Goal: Transaction & Acquisition: Purchase product/service

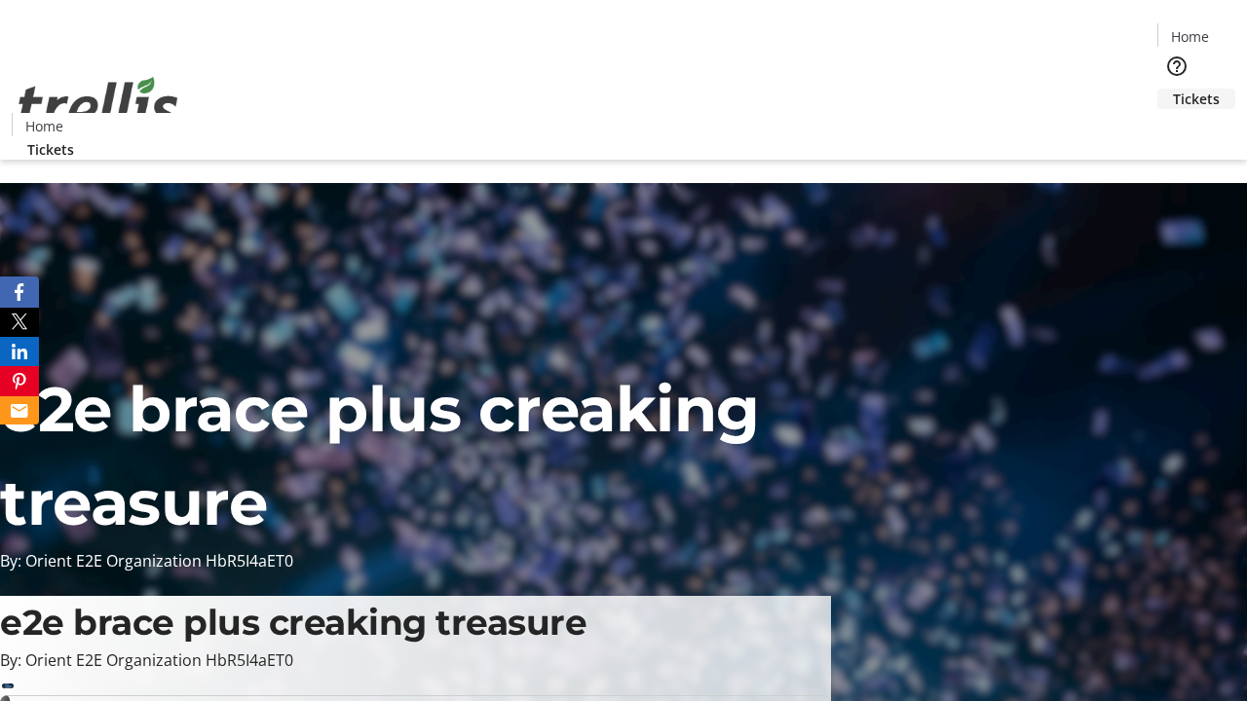
click at [1173, 89] on span "Tickets" at bounding box center [1196, 99] width 47 height 20
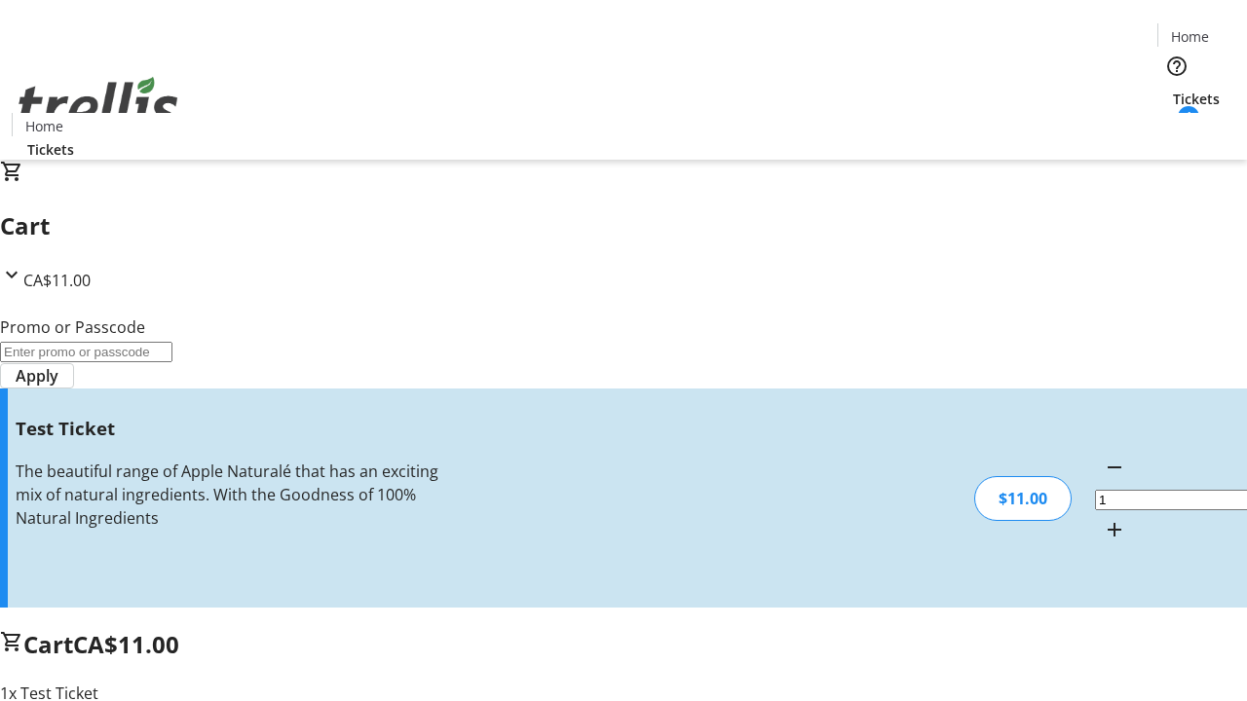
type input "UNLOCK"
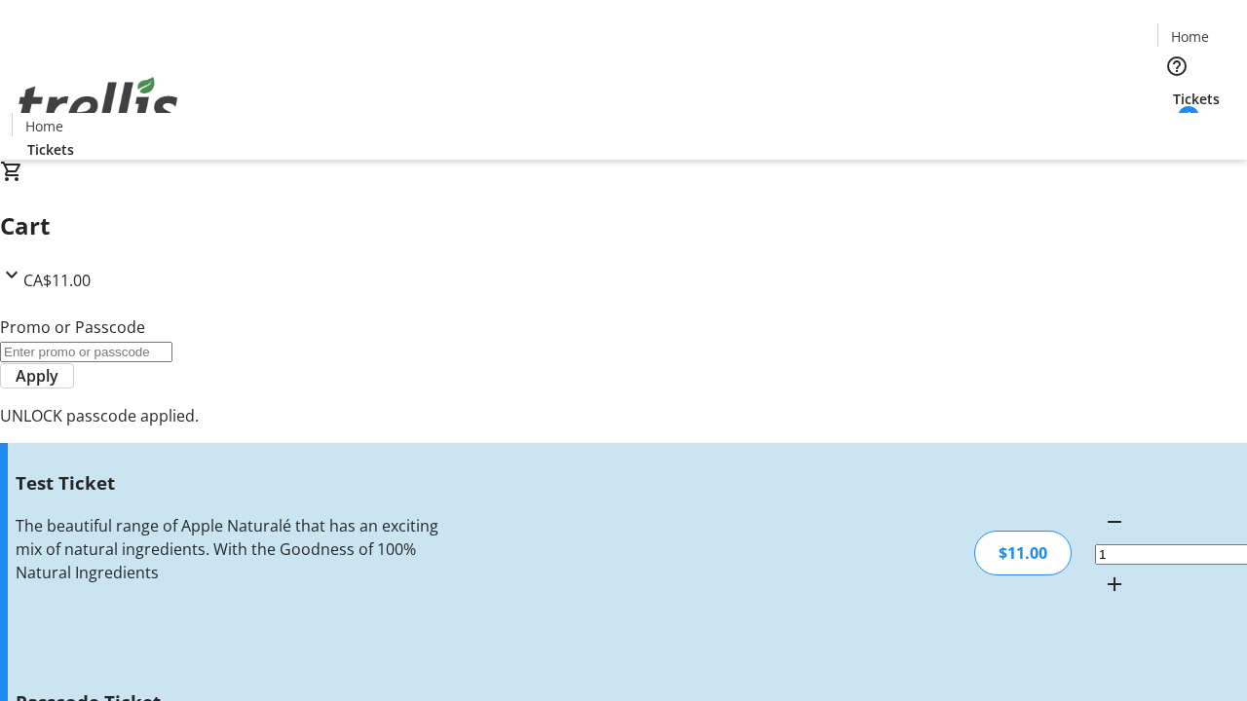
type input "5"
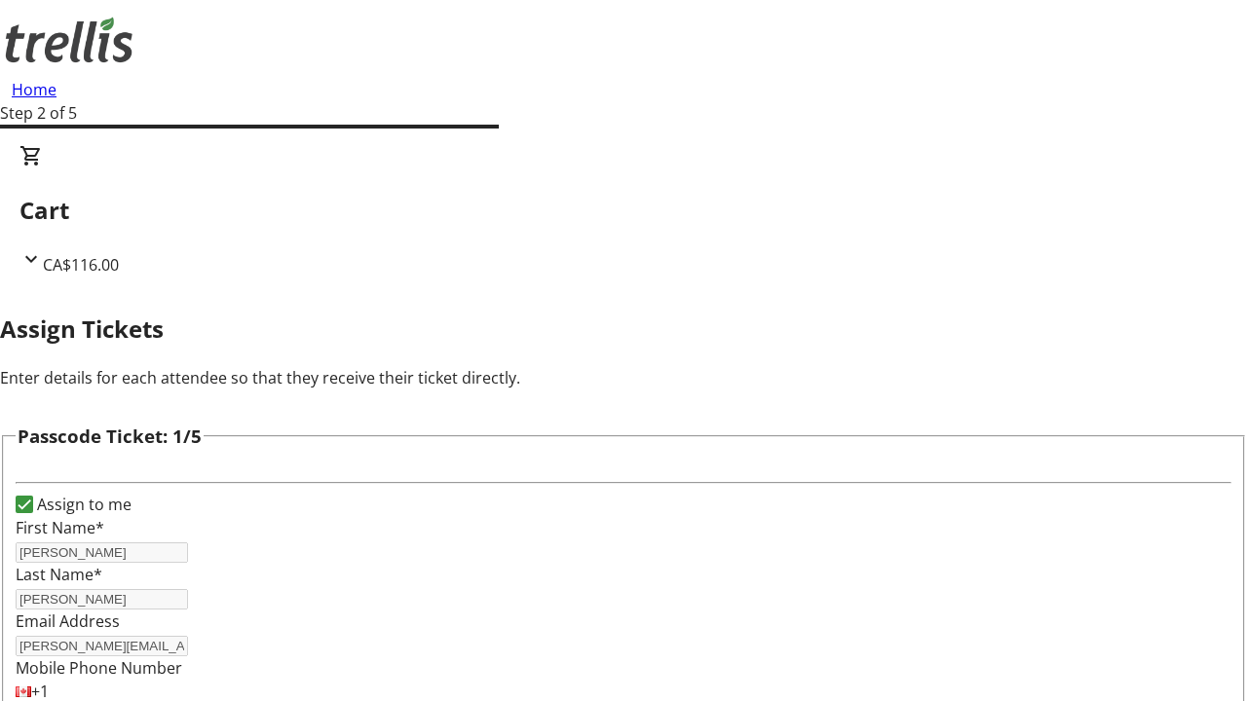
type input "[PERSON_NAME]"
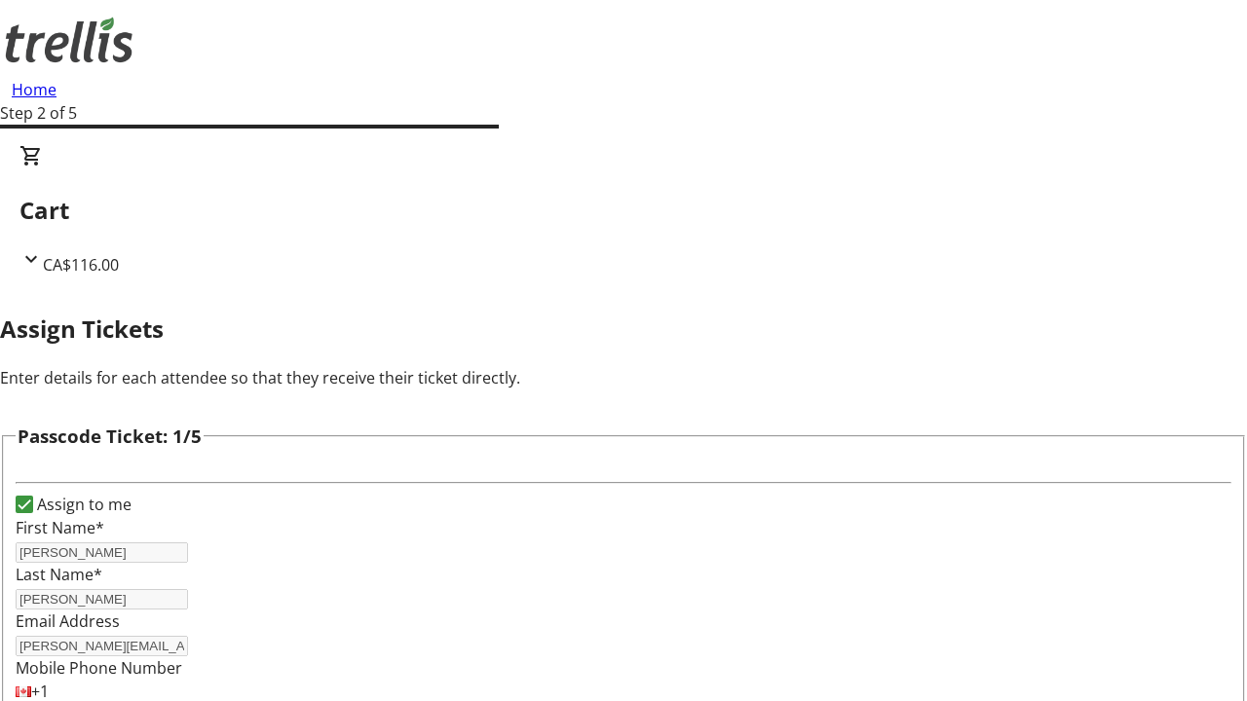
type input "[PERSON_NAME]"
checkbox input "true"
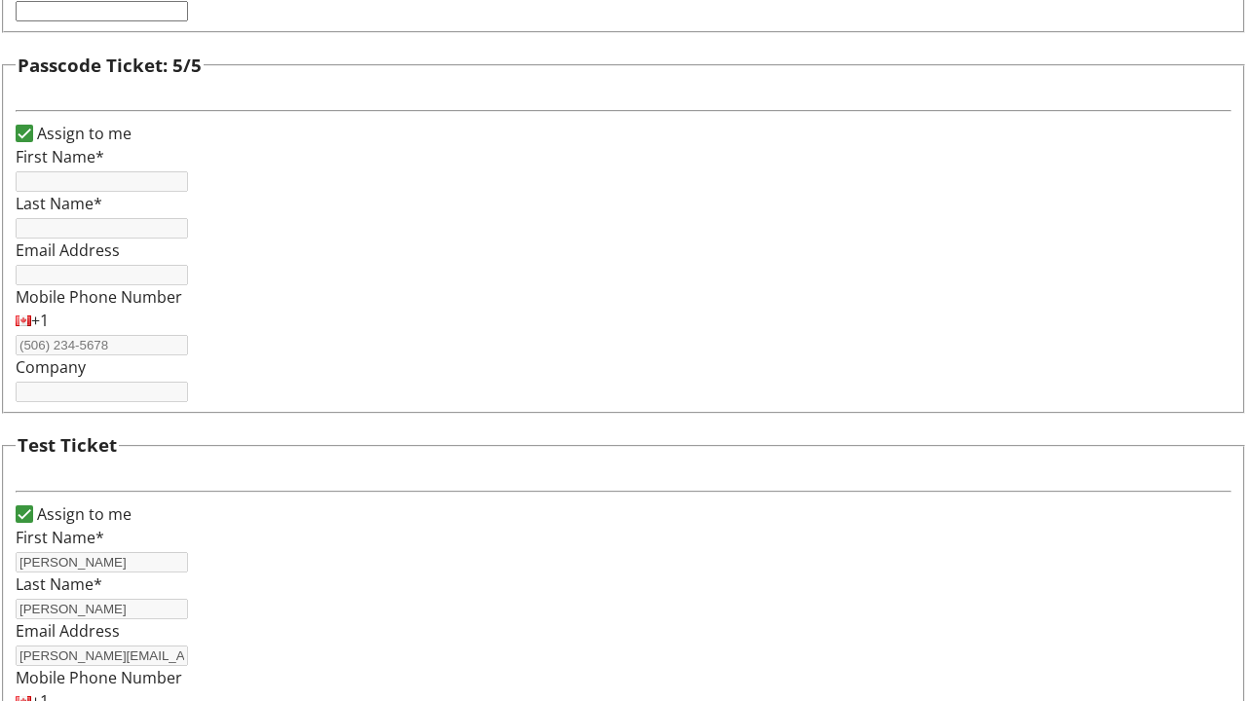
type input "[PERSON_NAME]"
type input "[PERSON_NAME][EMAIL_ADDRESS][DOMAIN_NAME]"
